Goal: Task Accomplishment & Management: Use online tool/utility

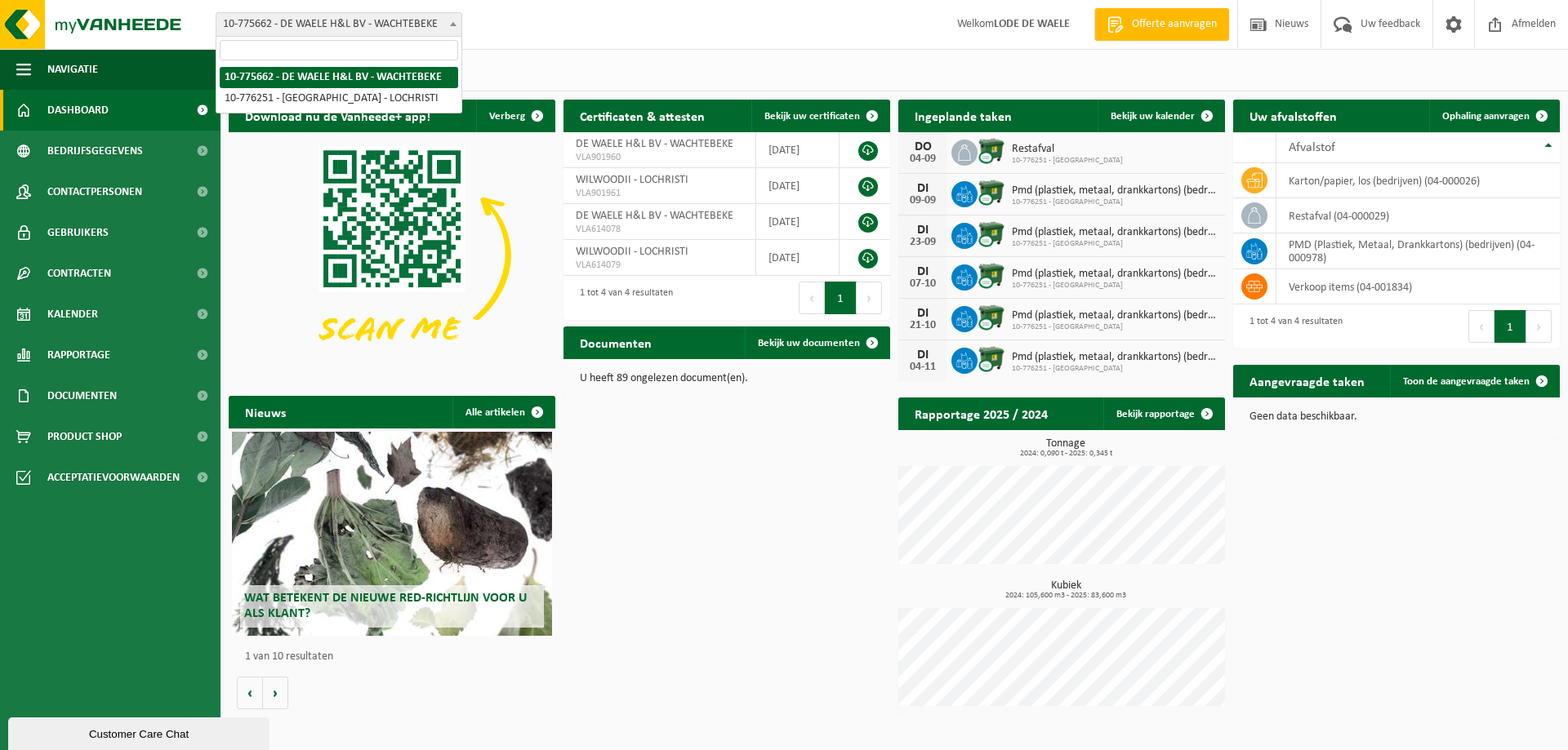
click at [451, 29] on span at bounding box center [453, 24] width 17 height 22
select select "24074"
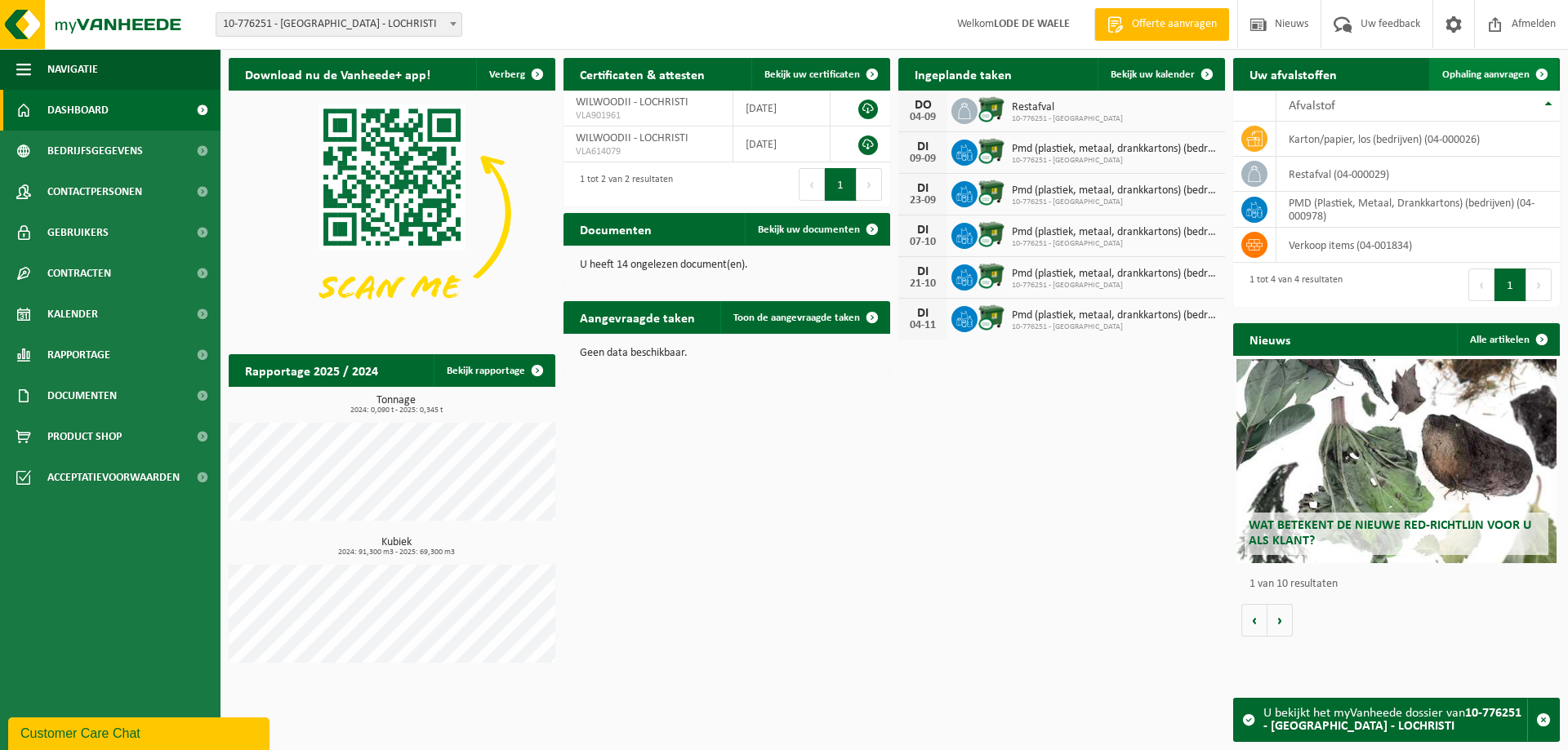
click at [1477, 72] on span "Ophaling aanvragen" at bounding box center [1486, 75] width 87 height 11
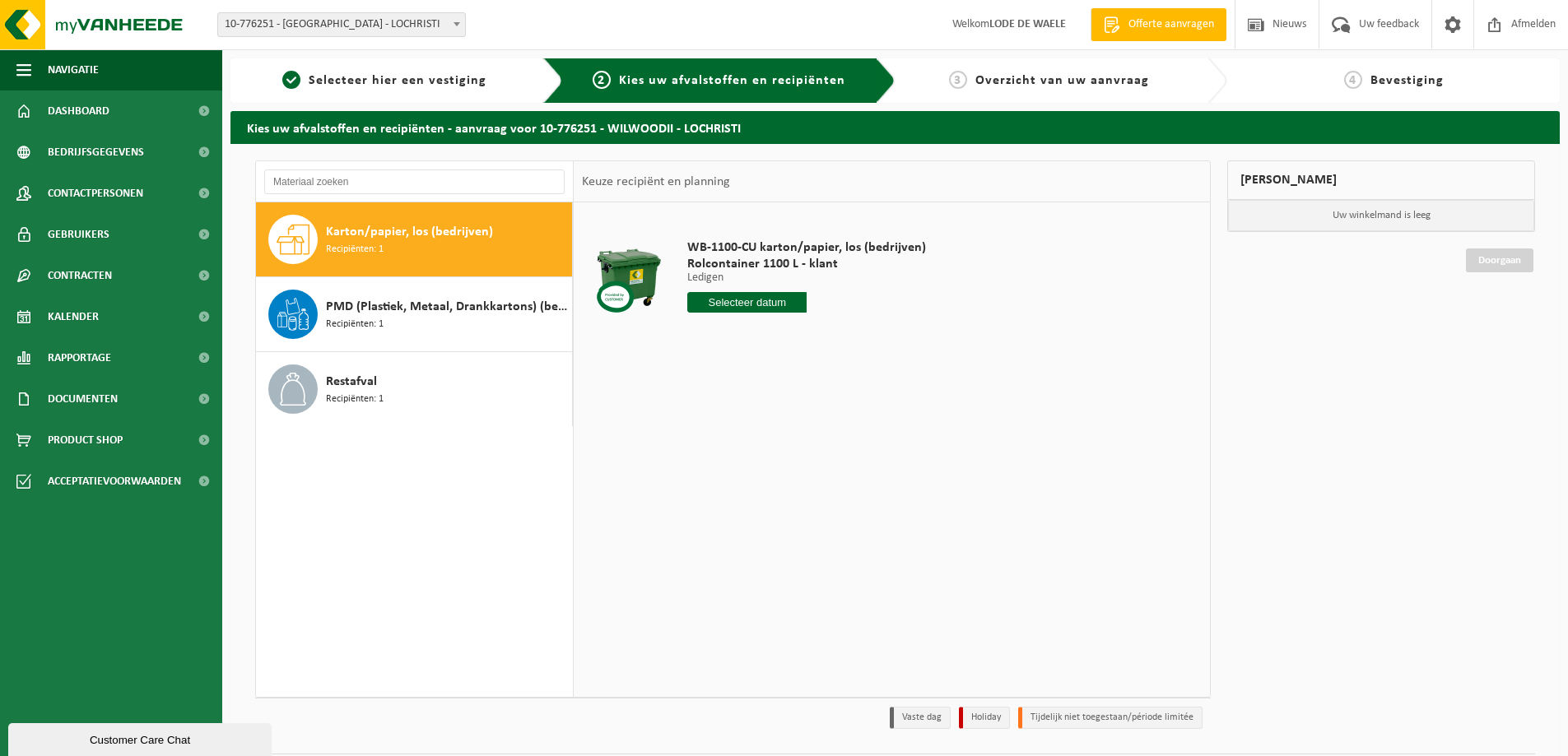
click at [374, 249] on span "Recipiënten: 1" at bounding box center [354, 250] width 57 height 16
click at [766, 301] on input "text" at bounding box center [747, 302] width 120 height 21
click at [734, 418] on div "9" at bounding box center [731, 422] width 29 height 27
type input "Van [DATE]"
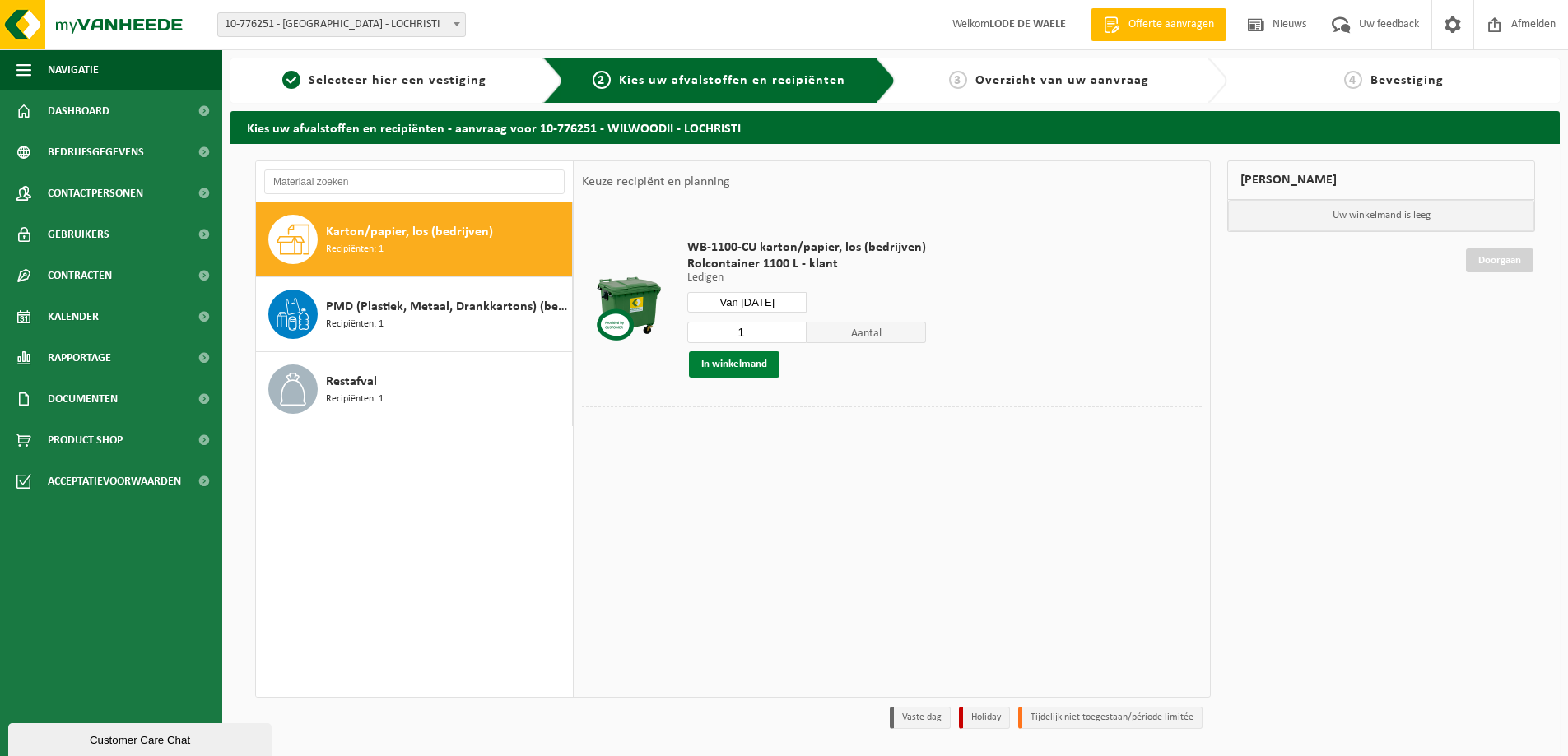
click at [731, 368] on button "In winkelmand" at bounding box center [734, 364] width 91 height 27
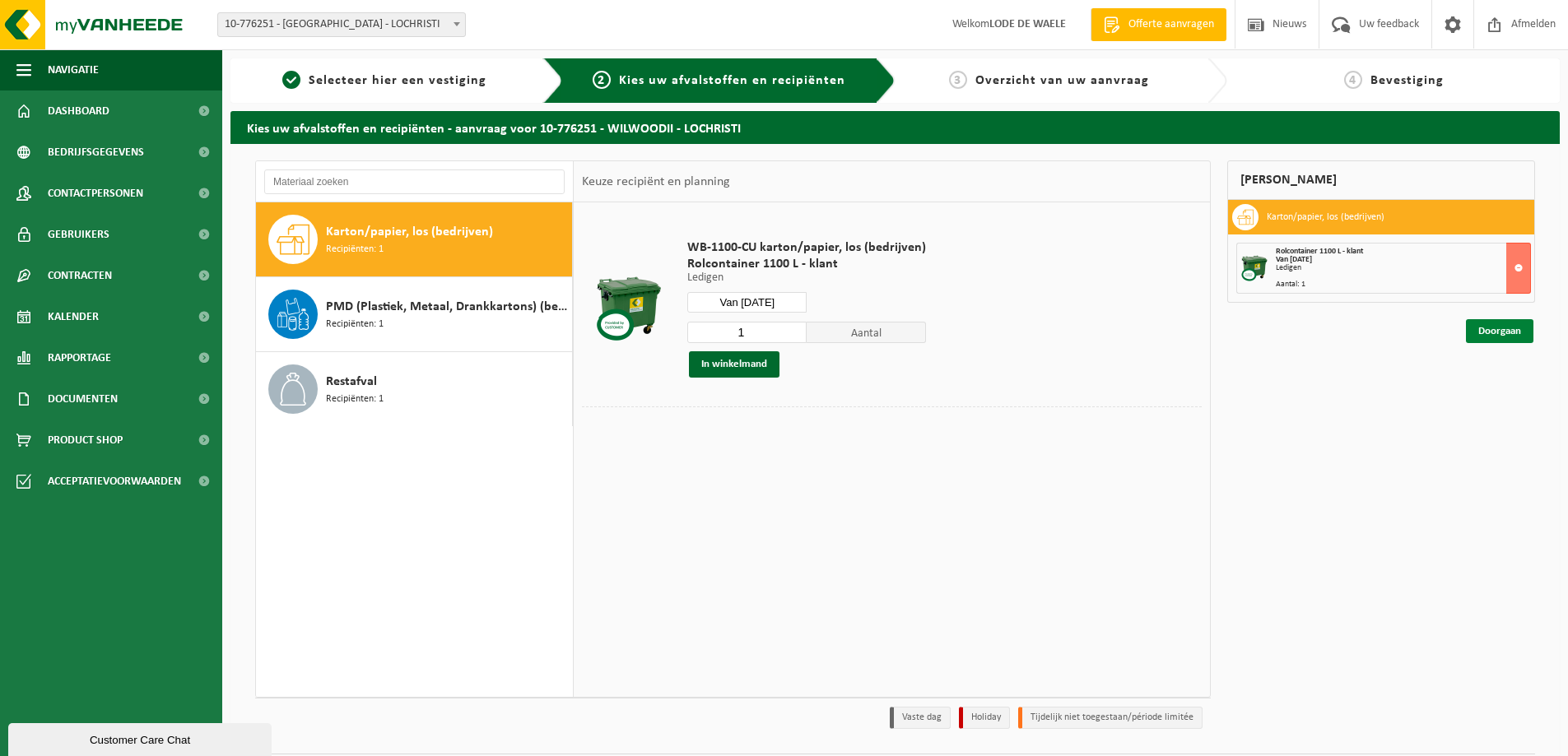
click at [1512, 331] on link "Doorgaan" at bounding box center [1499, 331] width 67 height 24
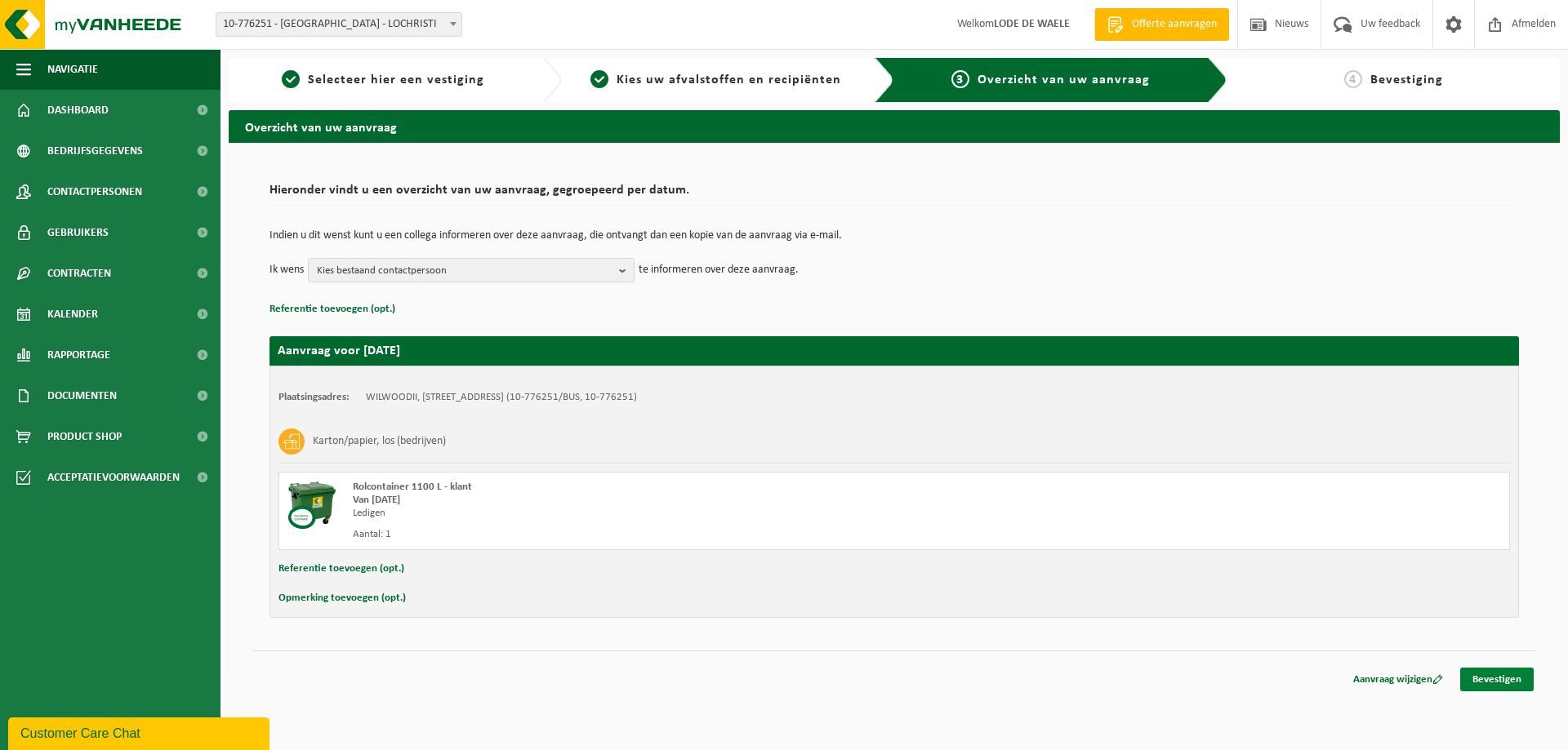
click at [1498, 675] on link "Bevestigen" at bounding box center [1496, 679] width 74 height 24
